Goal: Task Accomplishment & Management: Manage account settings

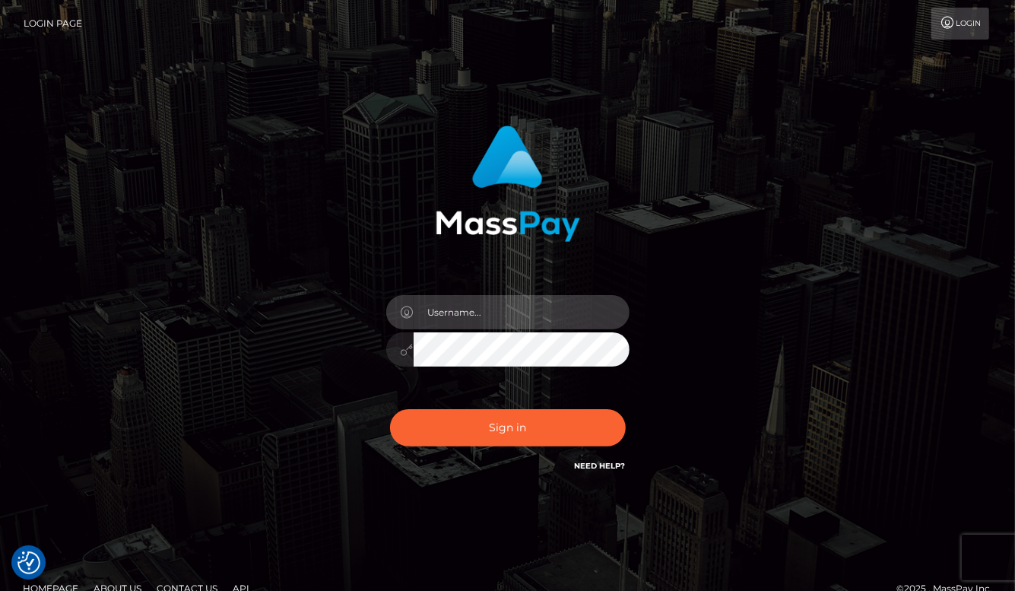
type input "aluasupport"
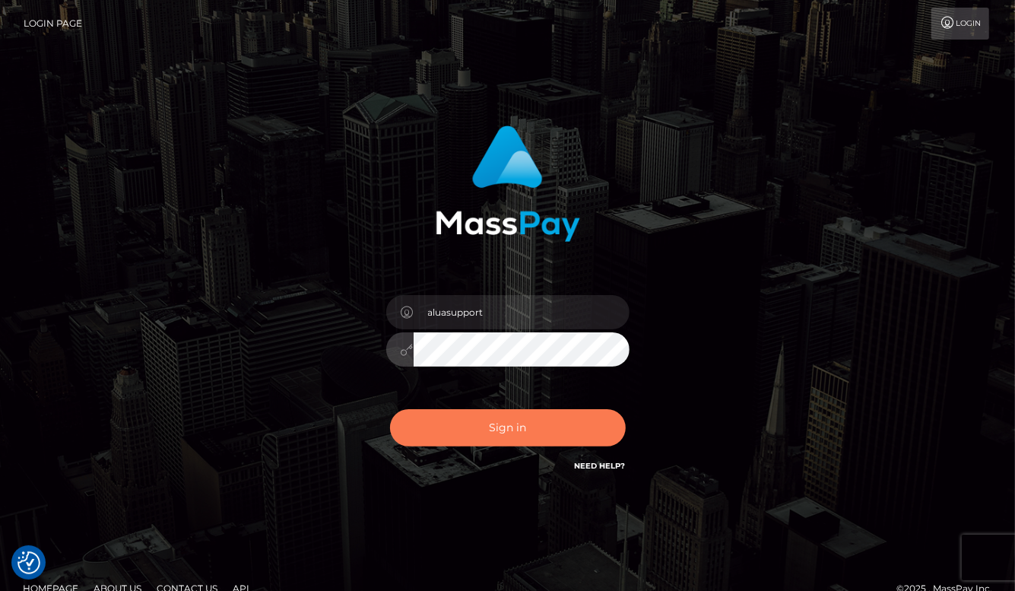
click at [509, 433] on button "Sign in" at bounding box center [508, 427] width 236 height 37
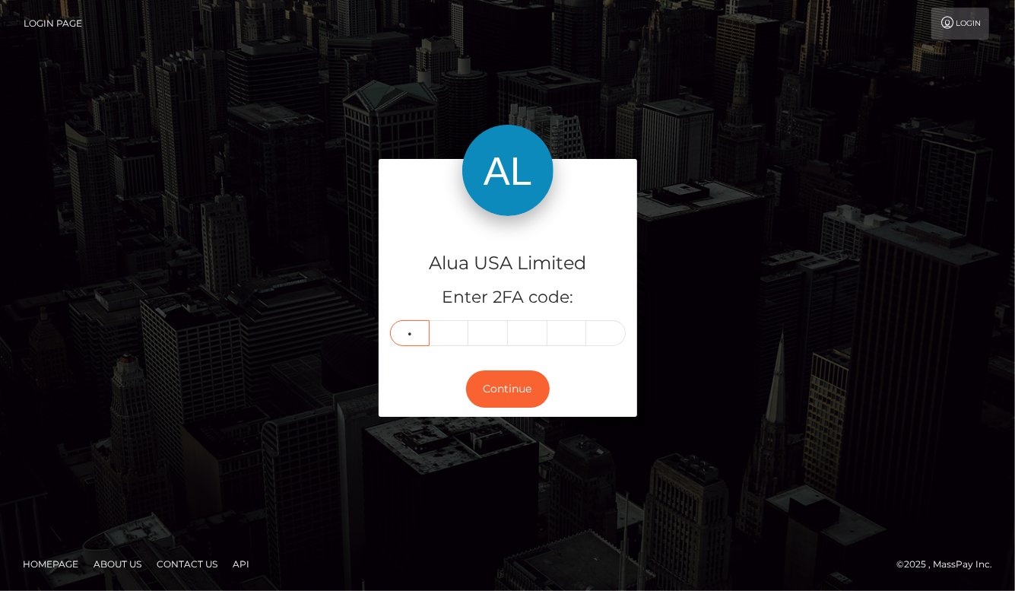
type input "7"
type input "8"
type input "5"
type input "1"
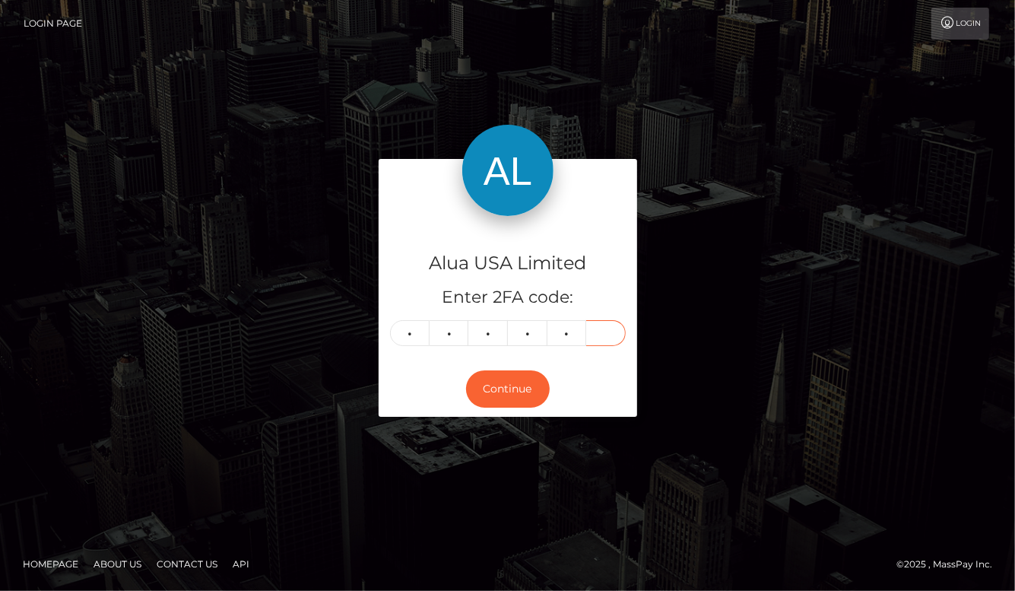
type input "2"
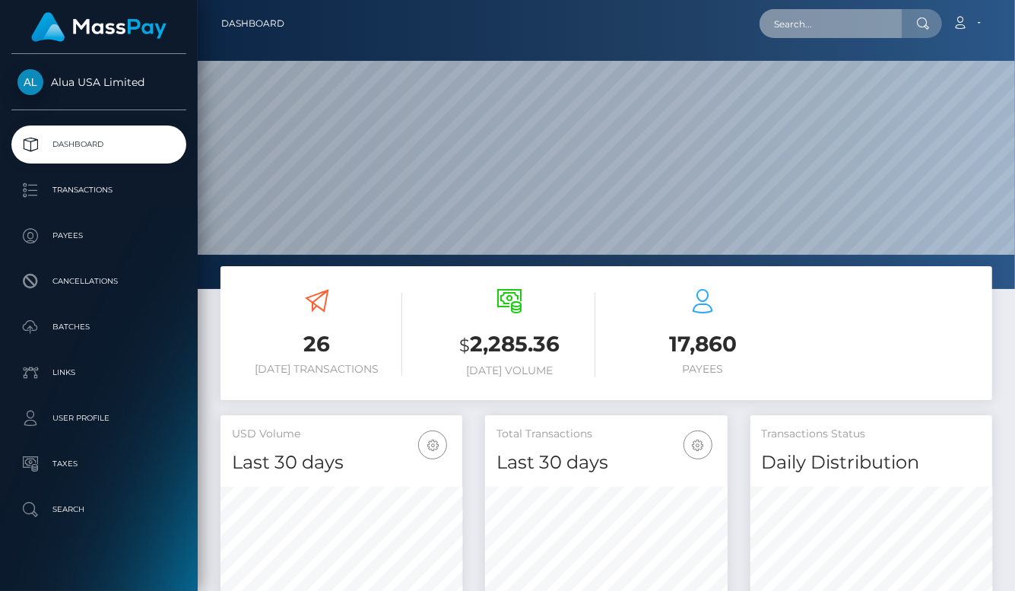
click at [863, 26] on input "text" at bounding box center [830, 23] width 143 height 29
paste input "677c94d0f50f6210770a599c"
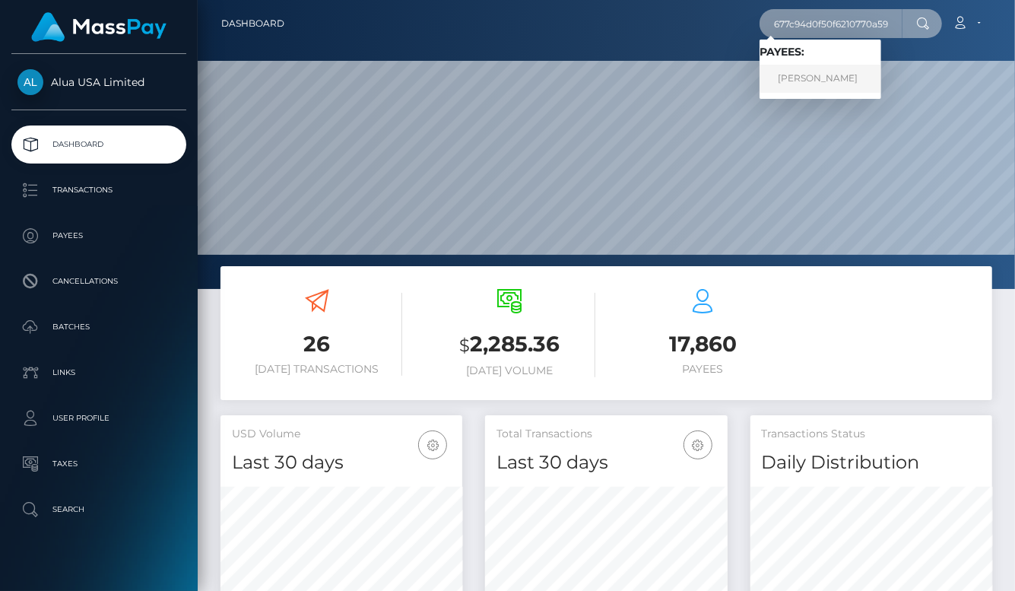
type input "677c94d0f50f6210770a599c"
click at [834, 75] on link "Annalea Humphreys" at bounding box center [820, 79] width 122 height 28
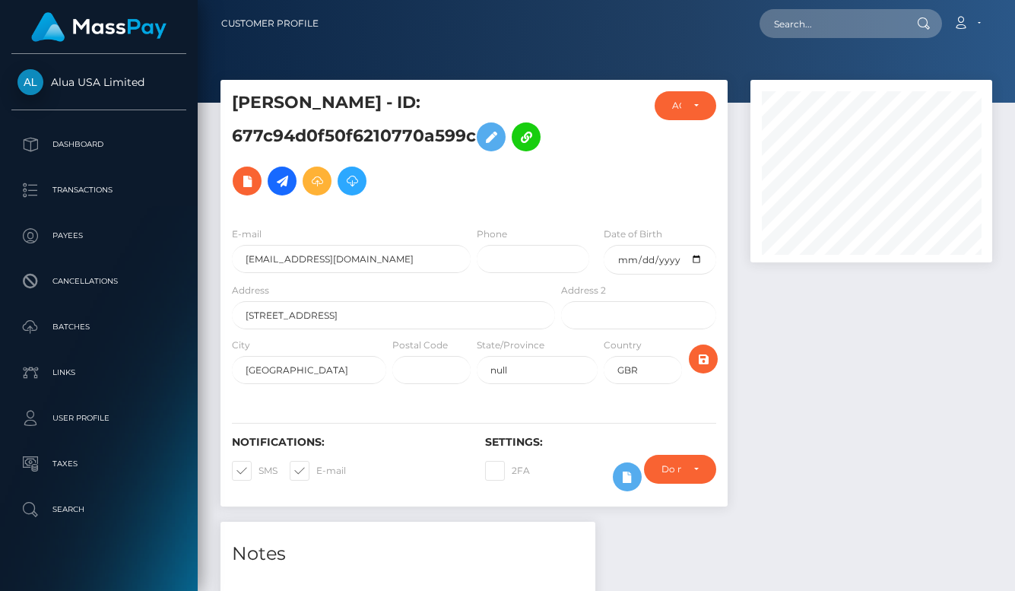
click at [766, 435] on div at bounding box center [871, 301] width 265 height 442
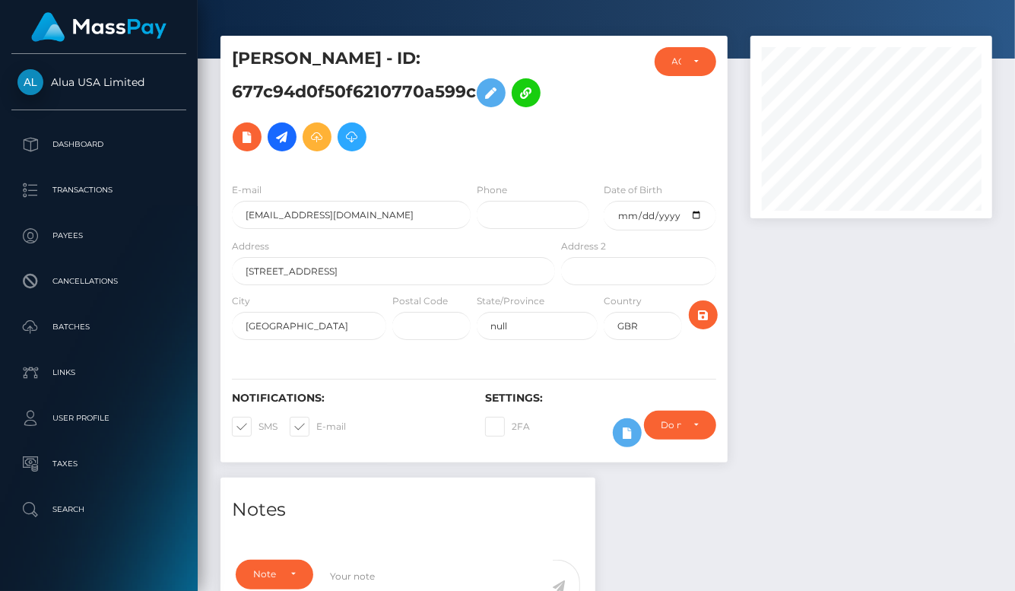
scroll to position [182, 241]
click at [620, 436] on icon at bounding box center [627, 432] width 18 height 19
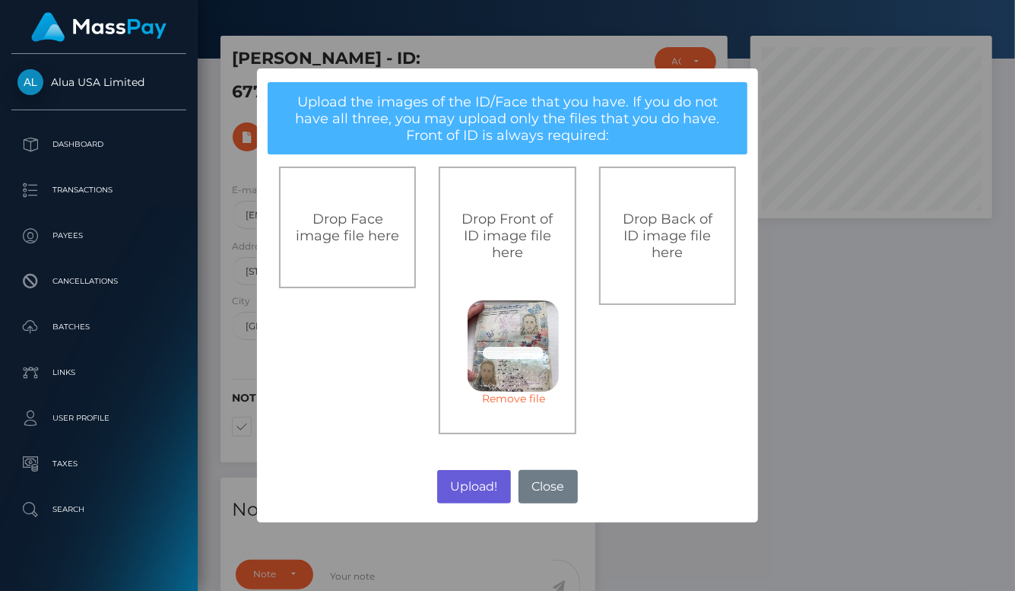
click at [465, 484] on button "Upload!" at bounding box center [474, 486] width 74 height 33
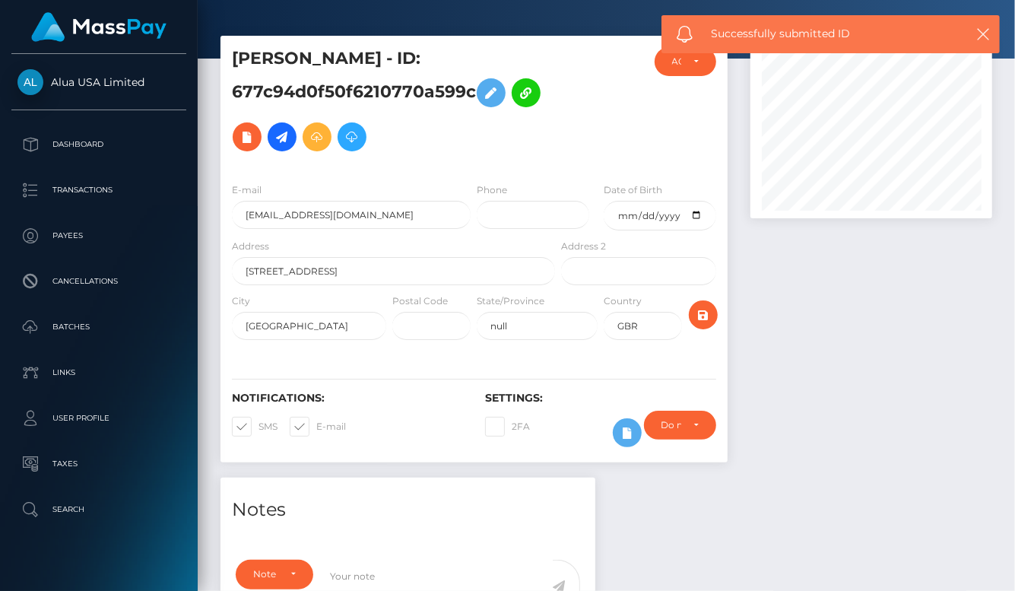
click at [464, 486] on div "× Upload the images of the ID/Face that you have. If you do not have all three,…" at bounding box center [507, 295] width 1015 height 591
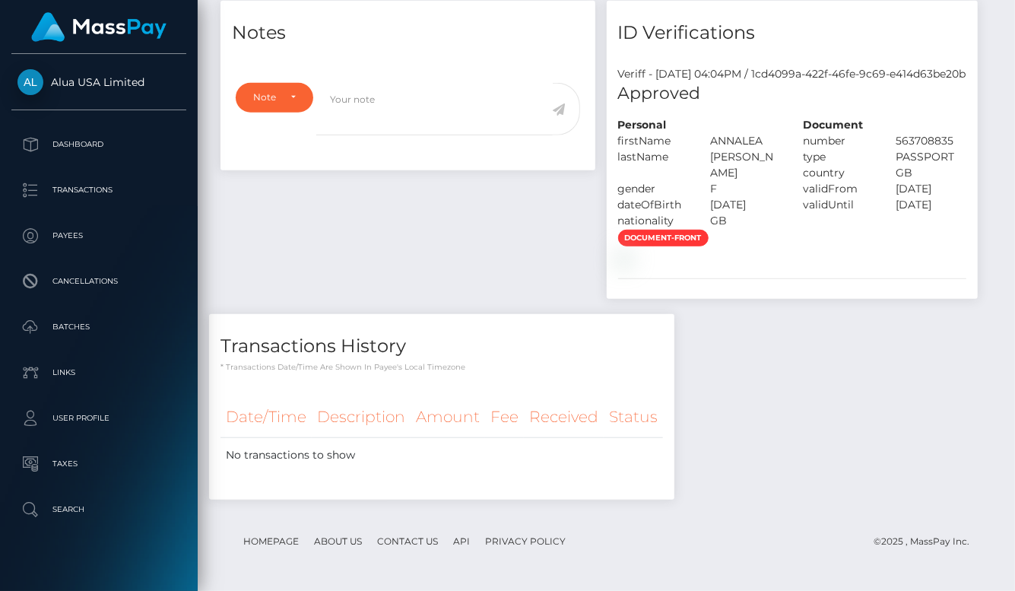
scroll to position [650, 0]
